Goal: Task Accomplishment & Management: Manage account settings

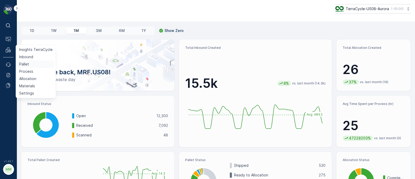
click at [24, 64] on p "Pallet" at bounding box center [24, 63] width 10 height 5
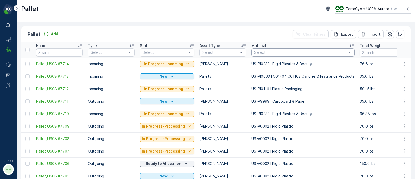
click at [259, 51] on div at bounding box center [299, 52] width 93 height 4
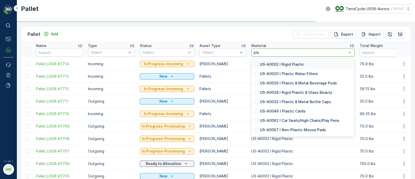
type input "plas"
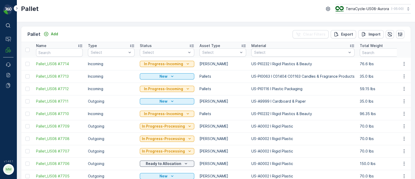
click at [259, 51] on div at bounding box center [299, 52] width 93 height 4
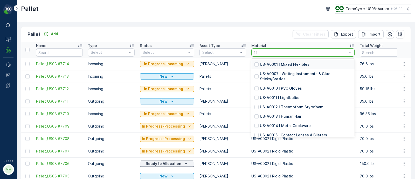
type input "116"
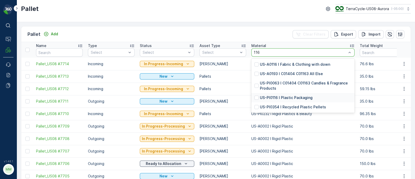
click at [273, 99] on p "US-PI0116 I Plastic Packaging" at bounding box center [286, 97] width 53 height 5
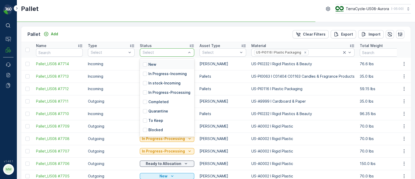
click at [158, 53] on div at bounding box center [164, 52] width 45 height 4
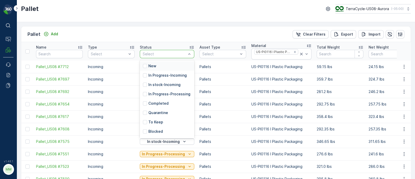
click at [159, 55] on div at bounding box center [164, 54] width 45 height 4
click at [162, 84] on p "In stock-Incoming" at bounding box center [164, 84] width 32 height 5
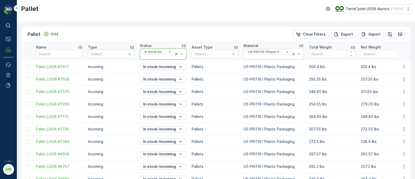
click at [176, 53] on icon at bounding box center [176, 54] width 3 height 3
click at [286, 51] on icon "Remove US-PI0116 I Plastic Packaging" at bounding box center [287, 52] width 4 height 4
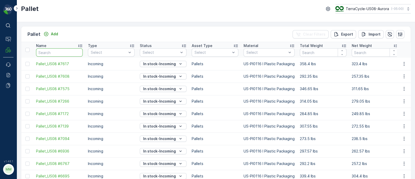
click at [57, 50] on input "text" at bounding box center [59, 52] width 47 height 8
paste input "SC7073"
type input "SC7073"
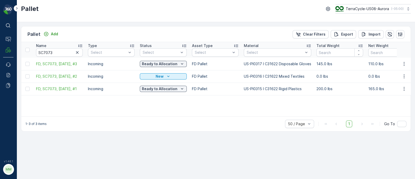
drag, startPoint x: 32, startPoint y: 77, endPoint x: 84, endPoint y: 75, distance: 51.3
copy span "FD, SC7073, [DATE], #2"
drag, startPoint x: 68, startPoint y: 52, endPoint x: 29, endPoint y: 53, distance: 39.7
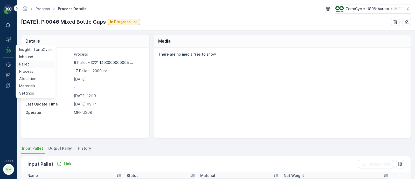
click at [24, 63] on p "Pallet" at bounding box center [24, 63] width 10 height 5
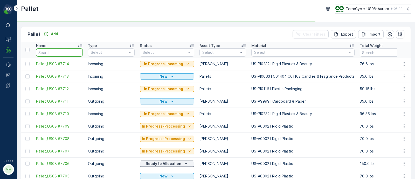
click at [43, 53] on input "text" at bounding box center [59, 52] width 47 height 8
type input "7073"
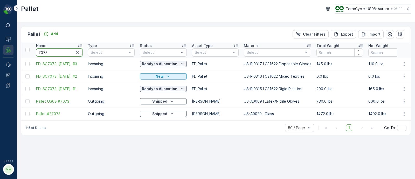
drag, startPoint x: 47, startPoint y: 52, endPoint x: 9, endPoint y: 47, distance: 38.6
click at [9, 47] on div "⌘B Operations MRF Events Reports Documents v 1.48.1 MM MRF.US08 Pallet TerraCyc…" at bounding box center [207, 89] width 415 height 179
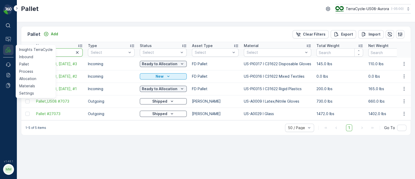
paste input "SC7335"
type input "SC7335"
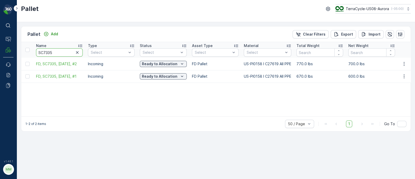
drag, startPoint x: 58, startPoint y: 52, endPoint x: 19, endPoint y: 48, distance: 39.6
click at [19, 48] on div "Pallet Add Clear Filters Export Import Name SC7335 Type Select Status Select As…" at bounding box center [216, 100] width 398 height 157
paste input "2"
type input "SC7332"
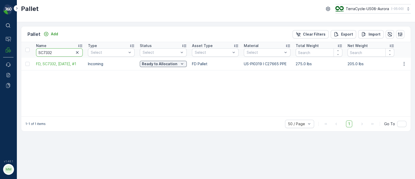
drag, startPoint x: 49, startPoint y: 50, endPoint x: 19, endPoint y: 44, distance: 31.0
click at [19, 44] on div "Pallet Add Clear Filters Export Import Name SC7332 Type Select Status Select As…" at bounding box center [216, 100] width 398 height 157
paste input "288"
type input "SC7288"
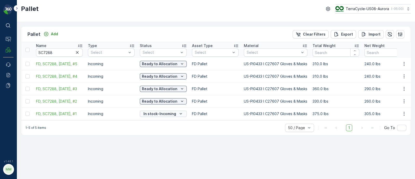
click at [155, 114] on p "In stock-Incoming" at bounding box center [159, 113] width 33 height 5
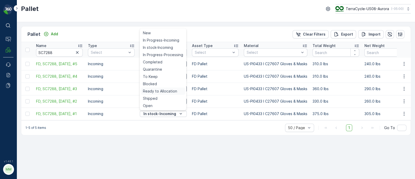
click at [162, 90] on span "Ready to Allocation" at bounding box center [160, 90] width 34 height 5
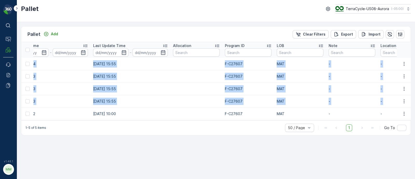
scroll to position [0, 539]
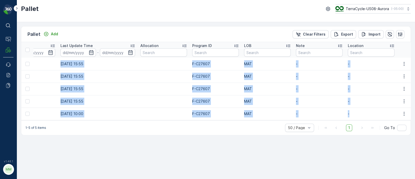
drag, startPoint x: 34, startPoint y: 63, endPoint x: 378, endPoint y: 118, distance: 348.1
copy tbody "FD, SC7288, [DATE], #5 Incoming Ready to Allocation FD Pallet US-PI0433 I C2760…"
click at [56, 74] on td "[DATE] 12:33" at bounding box center [18, 76] width 80 height 12
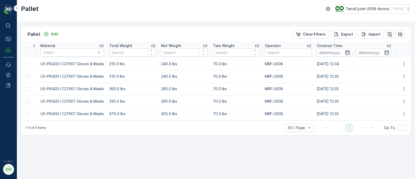
scroll to position [0, 0]
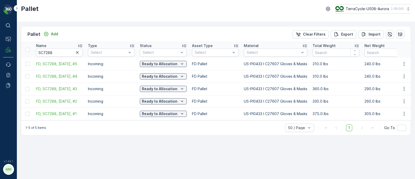
drag, startPoint x: 39, startPoint y: 70, endPoint x: 0, endPoint y: 68, distance: 39.2
click at [0, 68] on div "⌘B Operations MRF Events Reports Documents v 1.48.1 MM MRF.US08 Pallet TerraCyc…" at bounding box center [207, 89] width 415 height 179
click at [54, 54] on input "SC7288" at bounding box center [59, 52] width 47 height 8
drag, startPoint x: 58, startPoint y: 51, endPoint x: 33, endPoint y: 46, distance: 25.5
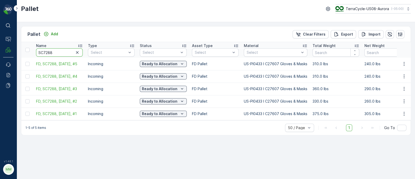
paste input "332"
type input "SC7332"
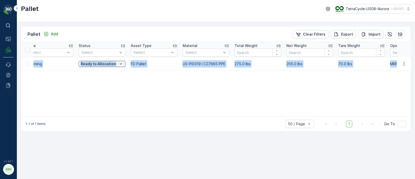
scroll to position [0, 93]
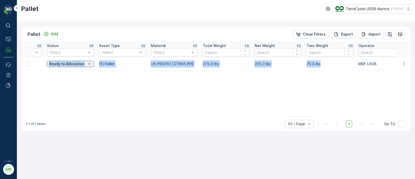
drag, startPoint x: 34, startPoint y: 63, endPoint x: 325, endPoint y: 68, distance: 290.6
click at [325, 68] on tr "FD, SC7332, [DATE], #1 Incoming Ready to Allocation FD Pallet US-PI0319 I C2766…" at bounding box center [384, 64] width 912 height 12
copy tr "FD, SC7332, [DATE], #1 Incoming Ready to Allocation FD Pallet US-PI0319 I C2766…"
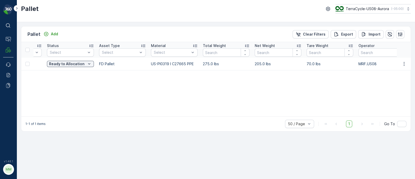
click at [61, 89] on div "Name SC7332 Type Select Status Select Asset Type Select Material Select Total W…" at bounding box center [215, 79] width 389 height 74
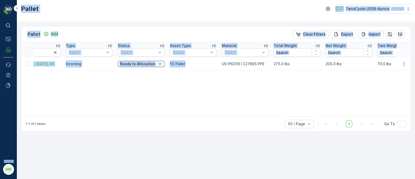
scroll to position [0, 0]
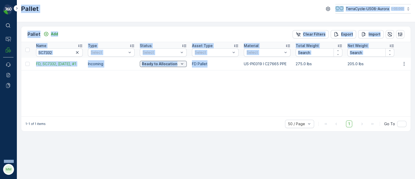
drag, startPoint x: 129, startPoint y: 62, endPoint x: 0, endPoint y: 73, distance: 129.7
click at [0, 73] on div "⌘B Operations MRF Events Reports Documents v 1.48.1 MM MRF.US08 Pallet TerraCyc…" at bounding box center [207, 89] width 415 height 179
click at [59, 53] on input "SC7332" at bounding box center [59, 52] width 47 height 8
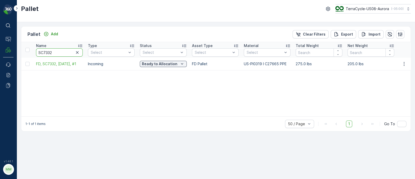
drag, startPoint x: 60, startPoint y: 52, endPoint x: 31, endPoint y: 46, distance: 30.4
paste input "5"
type input "SC7335"
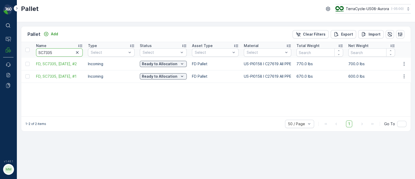
drag, startPoint x: 53, startPoint y: 52, endPoint x: 45, endPoint y: 52, distance: 7.5
click at [45, 52] on input "SC7335" at bounding box center [59, 52] width 47 height 8
type input "SC7070"
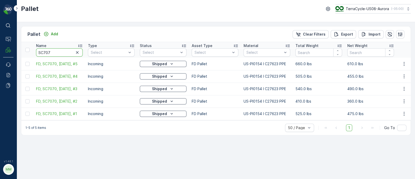
type input "SC7073"
